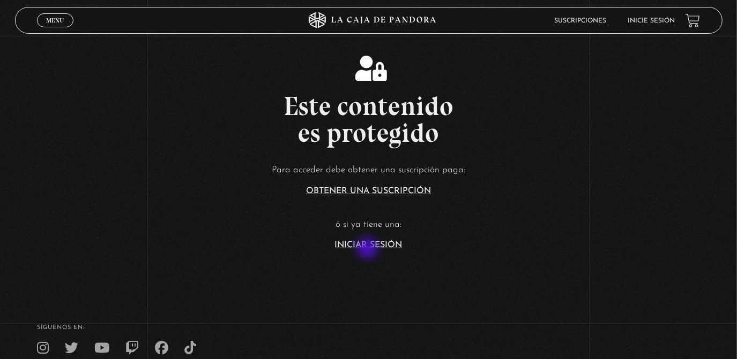
click at [369, 250] on section "Este contenido es protegido Para acceder debe obtener una suscripción paga: Obt…" at bounding box center [368, 144] width 737 height 288
click at [384, 242] on link "Iniciar Sesión" at bounding box center [369, 245] width 68 height 9
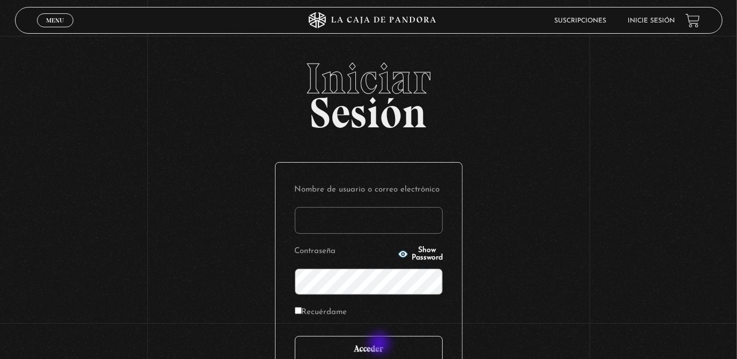
type input "rebe_sanchez28@hotmail.com"
click at [380, 345] on input "Acceder" at bounding box center [369, 349] width 148 height 27
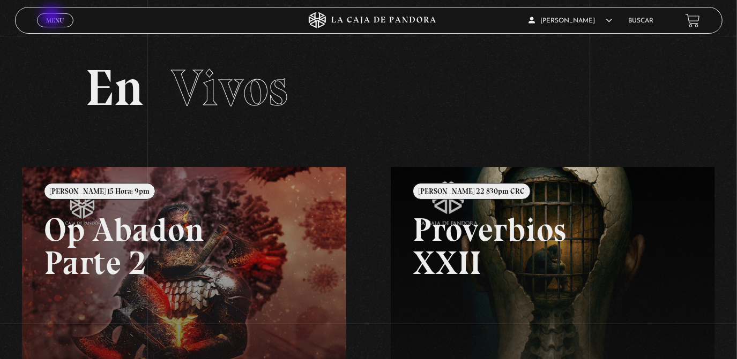
click at [53, 17] on span "Menu" at bounding box center [55, 20] width 18 height 6
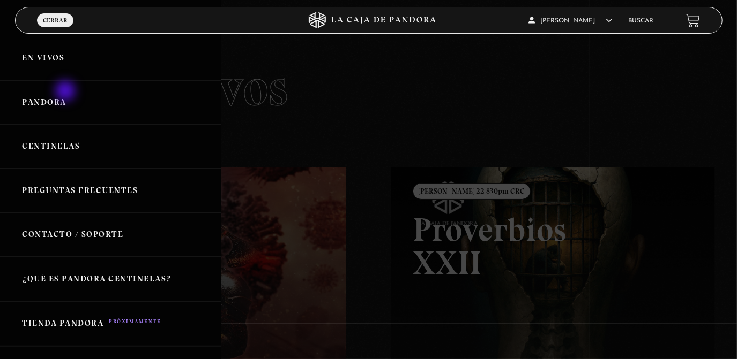
click at [66, 92] on link "Pandora" at bounding box center [110, 102] width 221 height 44
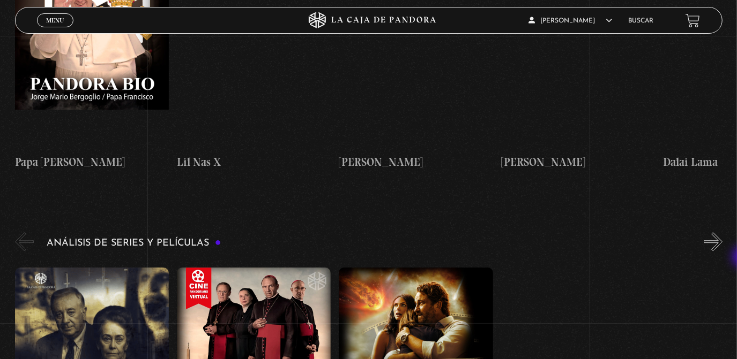
scroll to position [1904, 0]
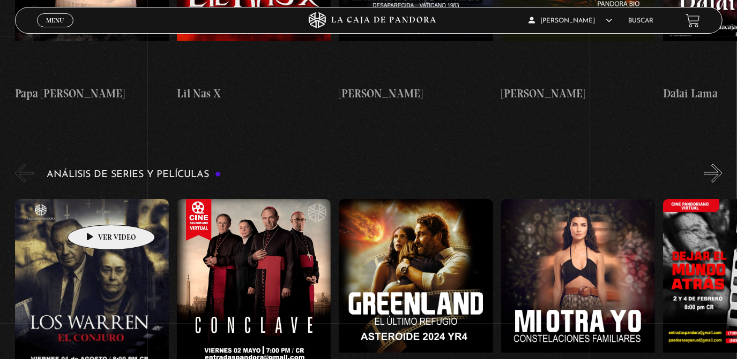
click at [94, 209] on figure at bounding box center [92, 295] width 154 height 193
